Goal: Task Accomplishment & Management: Manage account settings

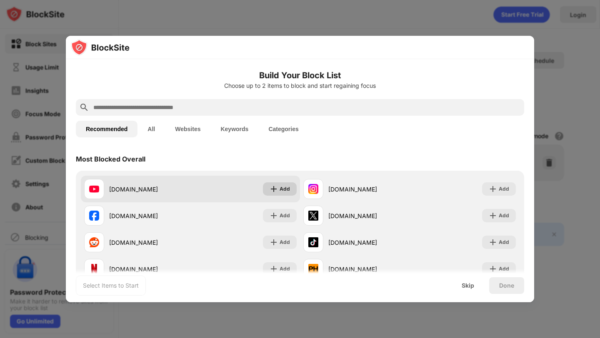
click at [272, 188] on img at bounding box center [273, 189] width 8 height 8
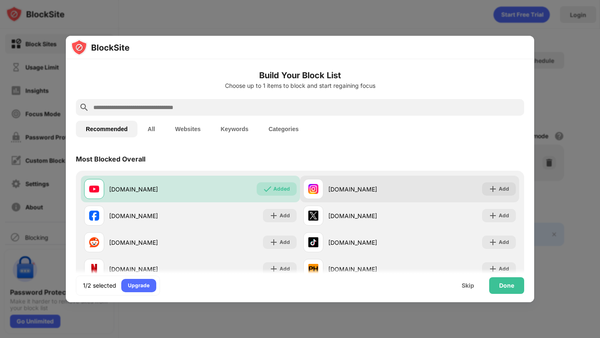
scroll to position [35, 0]
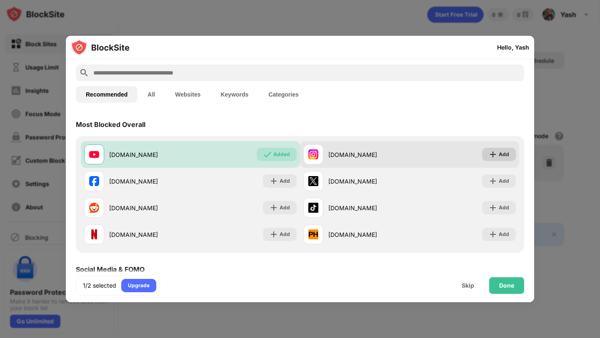
click at [498, 153] on div "Add" at bounding box center [499, 154] width 34 height 13
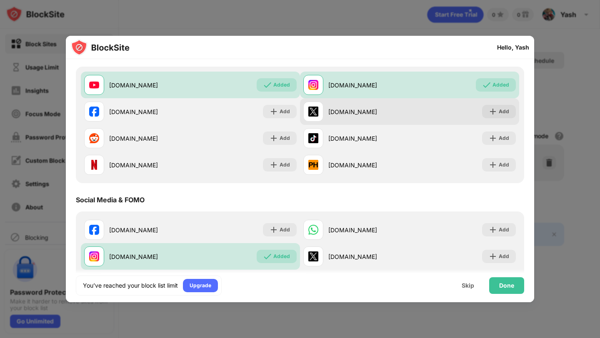
scroll to position [123, 0]
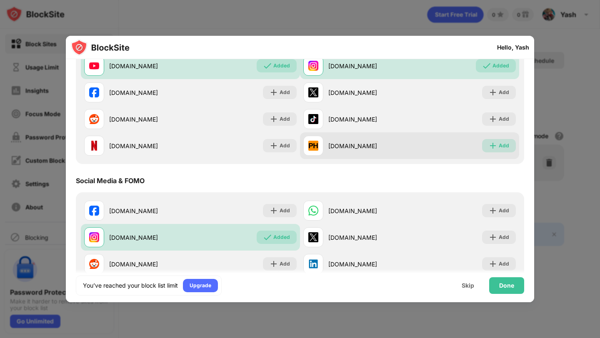
click at [501, 147] on div "Add" at bounding box center [504, 146] width 10 height 8
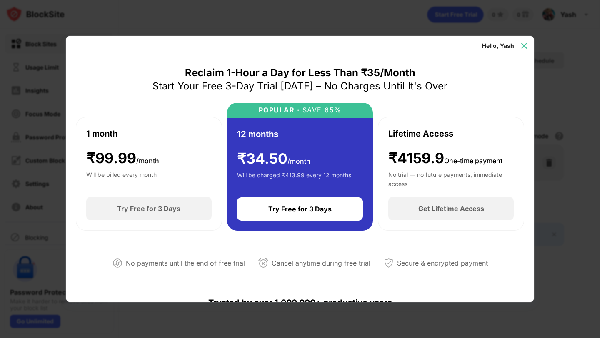
click at [524, 44] on img at bounding box center [524, 46] width 8 height 8
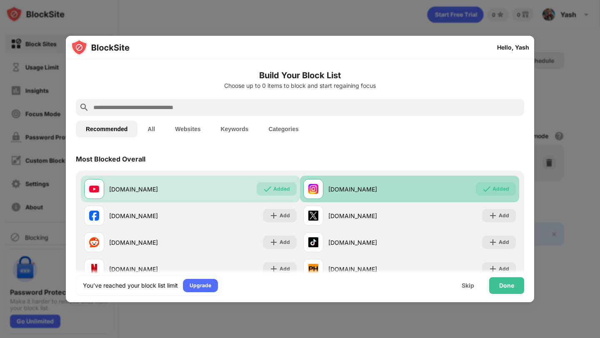
click at [498, 186] on div "Added" at bounding box center [500, 189] width 17 height 8
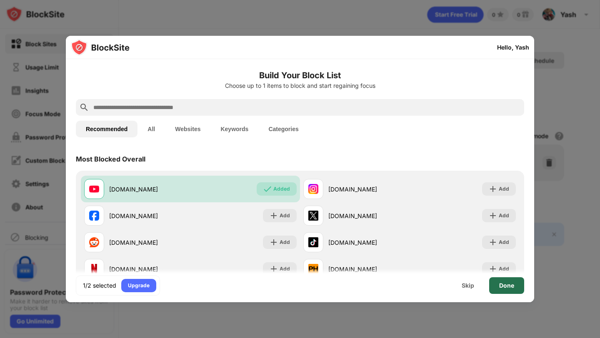
click at [505, 286] on div "Done" at bounding box center [506, 285] width 15 height 7
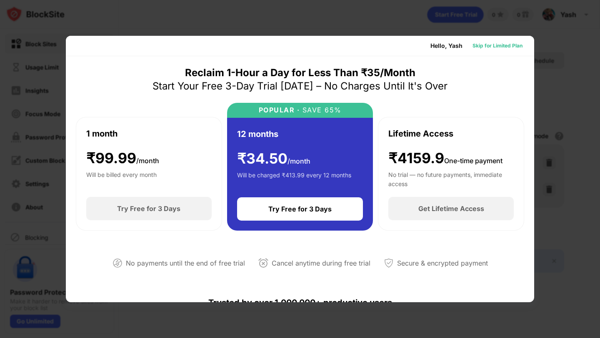
click at [510, 47] on div "Skip for Limited Plan" at bounding box center [497, 46] width 50 height 8
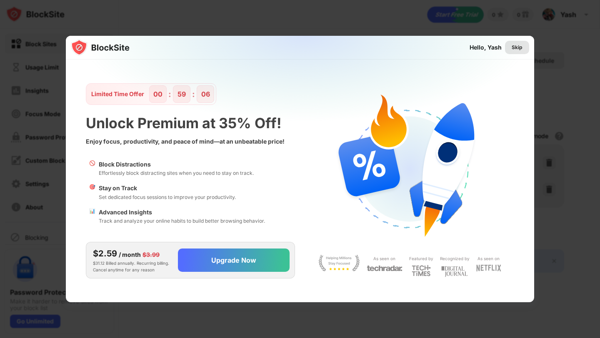
click at [518, 47] on div "Skip" at bounding box center [516, 47] width 11 height 8
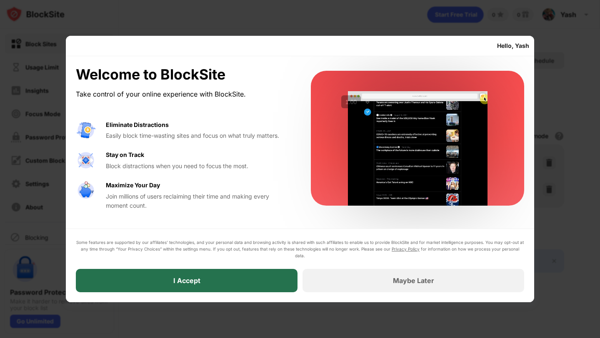
click at [281, 283] on div "I Accept" at bounding box center [187, 280] width 222 height 23
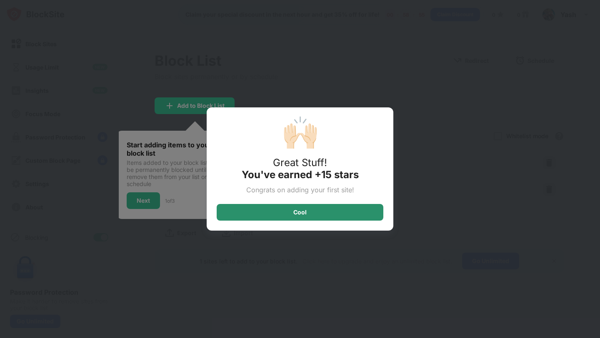
click at [338, 209] on div "Cool" at bounding box center [300, 212] width 167 height 17
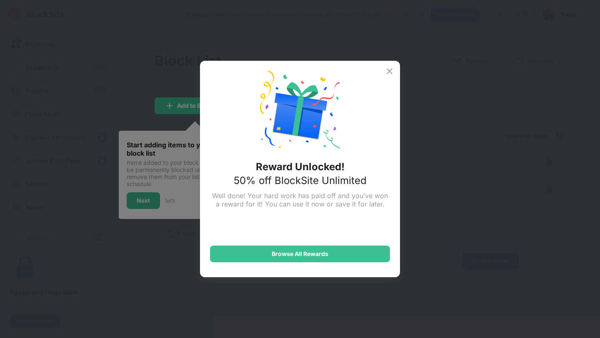
click at [394, 65] on div "Reward Unlocked! 50% off BlockSite Unlimited Well done! Your hard work has paid…" at bounding box center [300, 169] width 200 height 217
click at [389, 70] on img at bounding box center [389, 71] width 10 height 10
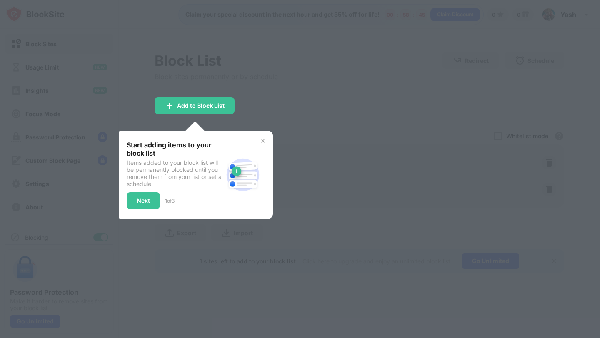
click at [253, 114] on div at bounding box center [300, 169] width 600 height 338
click at [136, 197] on div "Next" at bounding box center [143, 200] width 33 height 17
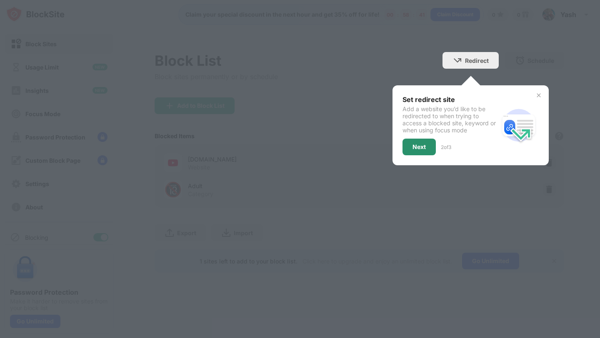
click at [422, 141] on div "Next" at bounding box center [418, 147] width 33 height 17
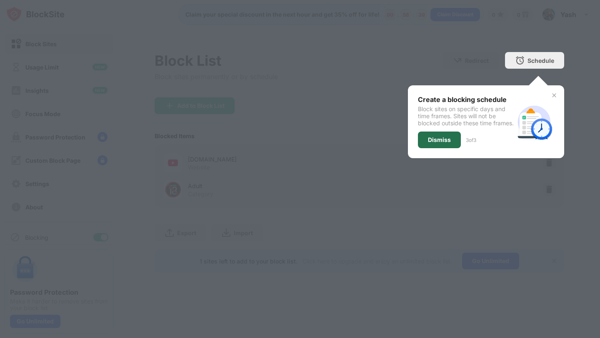
click at [431, 142] on div "Dismiss" at bounding box center [439, 140] width 43 height 17
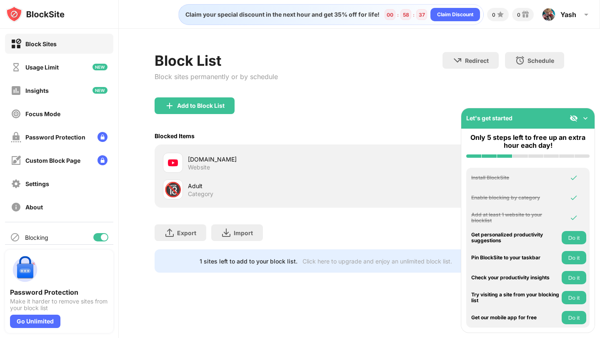
click at [189, 194] on div "Category" at bounding box center [200, 193] width 25 height 7
click at [214, 187] on div "Adult" at bounding box center [273, 186] width 171 height 9
